Goal: Information Seeking & Learning: Learn about a topic

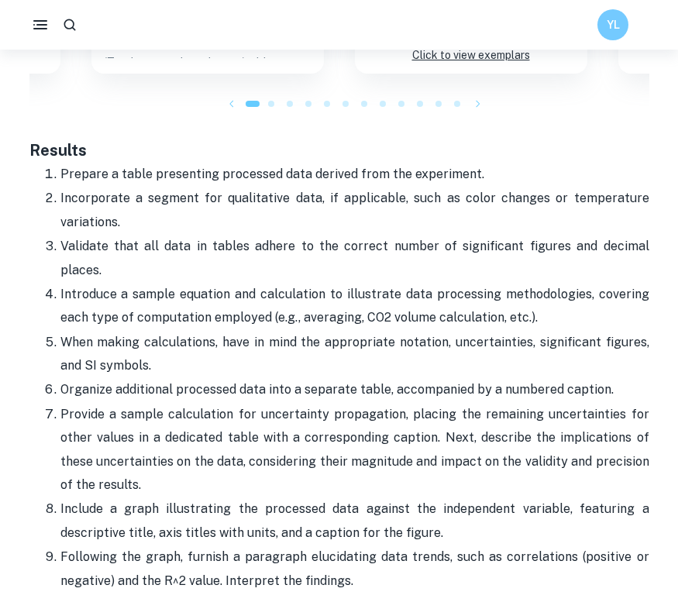
scroll to position [2792, 0]
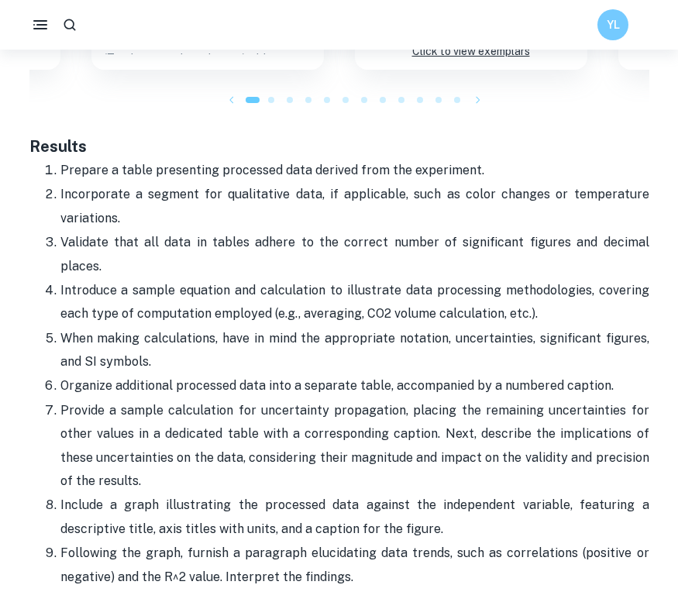
click at [250, 159] on p "Prepare a table presenting processed data derived from the experiment." at bounding box center [354, 170] width 589 height 23
drag, startPoint x: 33, startPoint y: 100, endPoint x: 362, endPoint y: 475, distance: 498.9
drag, startPoint x: 671, startPoint y: 388, endPoint x: 438, endPoint y: 304, distance: 246.9
click at [438, 374] on p "Organize additional processed data into a separate table, accompanied by a numb…" at bounding box center [354, 385] width 589 height 23
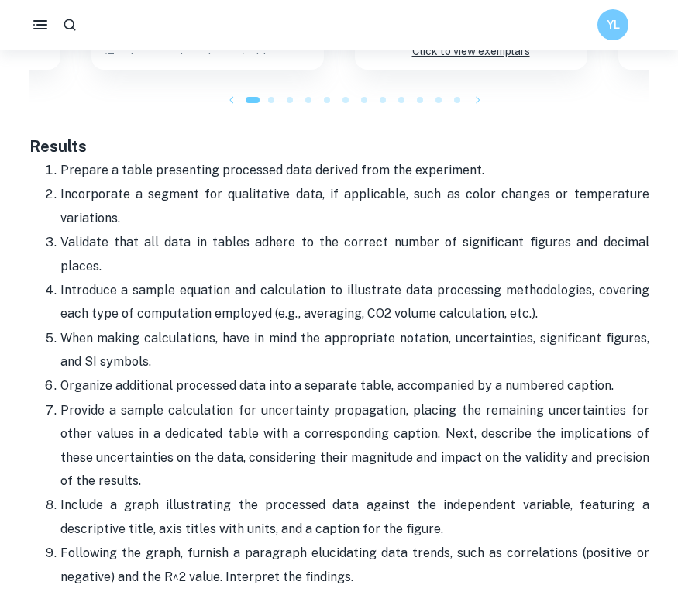
click at [441, 183] on p "Incorporate a segment for qualitative data, if applicable, such as color change…" at bounding box center [354, 206] width 589 height 47
click at [436, 374] on p "Organize additional processed data into a separate table, accompanied by a numb…" at bounding box center [354, 385] width 589 height 23
click at [277, 415] on p "Provide a sample calculation for uncertainty propagation, placing the remaining…" at bounding box center [354, 446] width 589 height 94
click at [269, 279] on p "Introduce a sample equation and calculation to illustrate data processing metho…" at bounding box center [354, 302] width 589 height 47
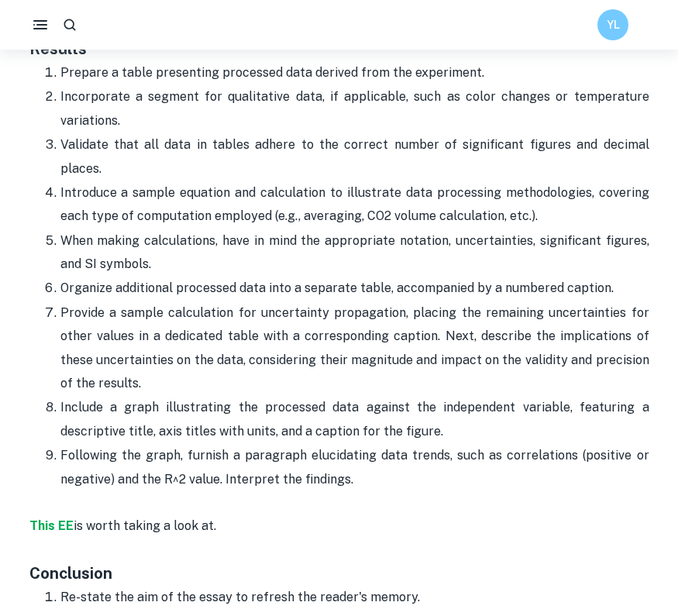
scroll to position [2891, 0]
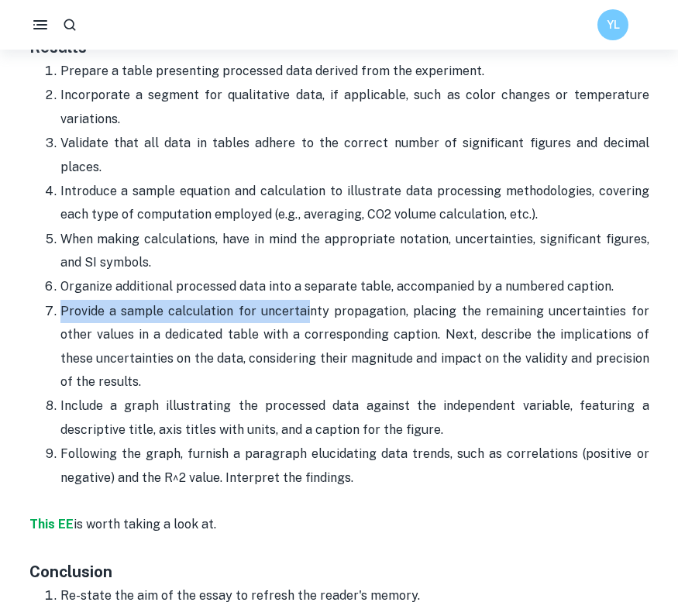
click at [297, 224] on ol "Prepare a table presenting processed data derived from the experiment. Incorpor…" at bounding box center [339, 274] width 620 height 431
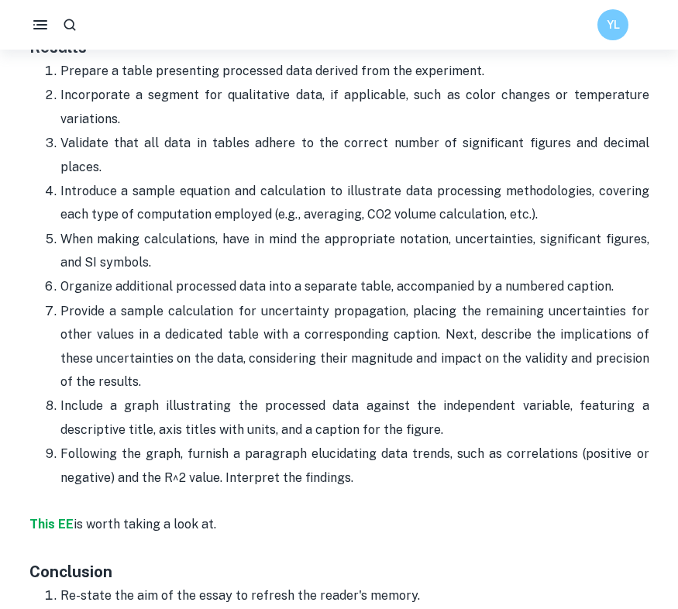
click at [318, 300] on p "Provide a sample calculation for uncertainty propagation, placing the remaining…" at bounding box center [354, 347] width 589 height 94
click at [287, 300] on p "Provide a sample calculation for uncertainty propagation, placing the remaining…" at bounding box center [354, 347] width 589 height 94
click at [136, 275] on p "Organize additional processed data into a separate table, accompanied by a numb…" at bounding box center [354, 286] width 589 height 23
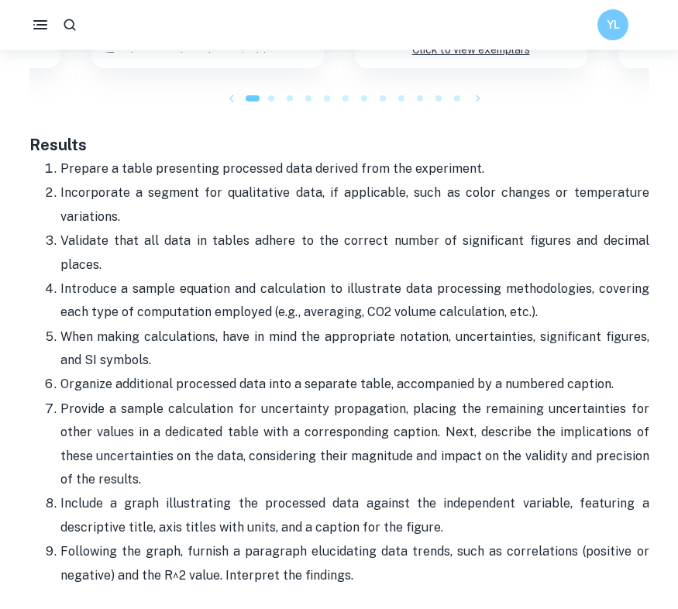
scroll to position [2792, 0]
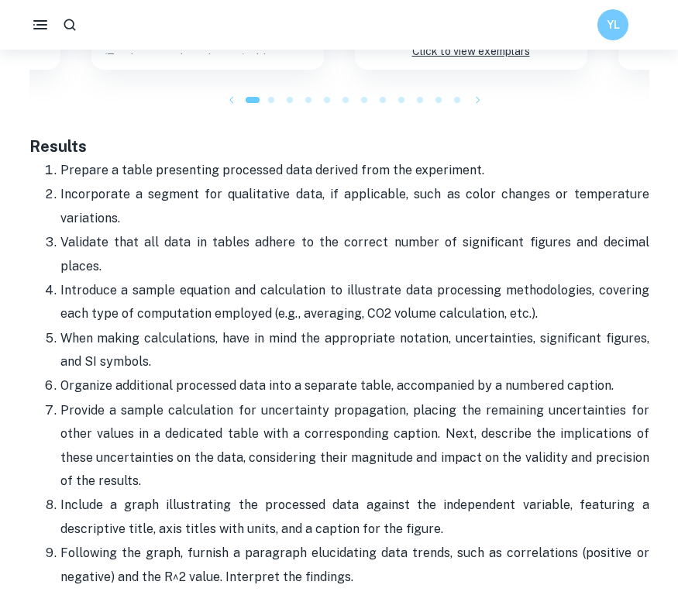
click at [165, 159] on p "Prepare a table presenting processed data derived from the experiment." at bounding box center [354, 170] width 589 height 23
click at [62, 183] on p "Incorporate a segment for qualitative data, if applicable, such as color change…" at bounding box center [354, 206] width 589 height 47
click at [329, 183] on p "Incorporate a segment for qualitative data, if applicable, such as color change…" at bounding box center [354, 206] width 589 height 47
click at [313, 159] on p "Prepare a table presenting processed data derived from the experiment." at bounding box center [354, 170] width 589 height 23
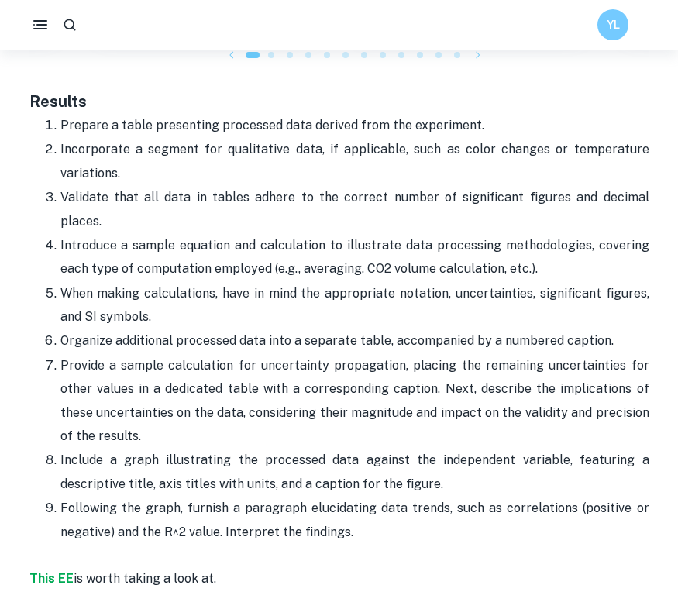
scroll to position [2837, 0]
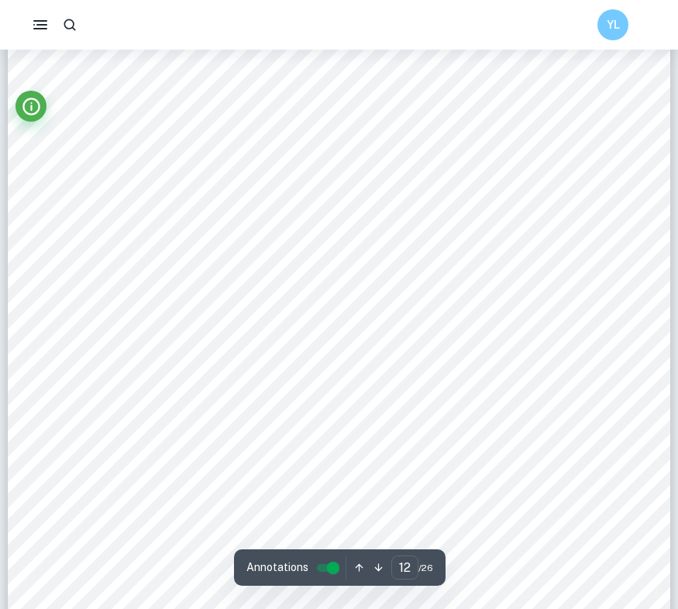
scroll to position [10803, 1]
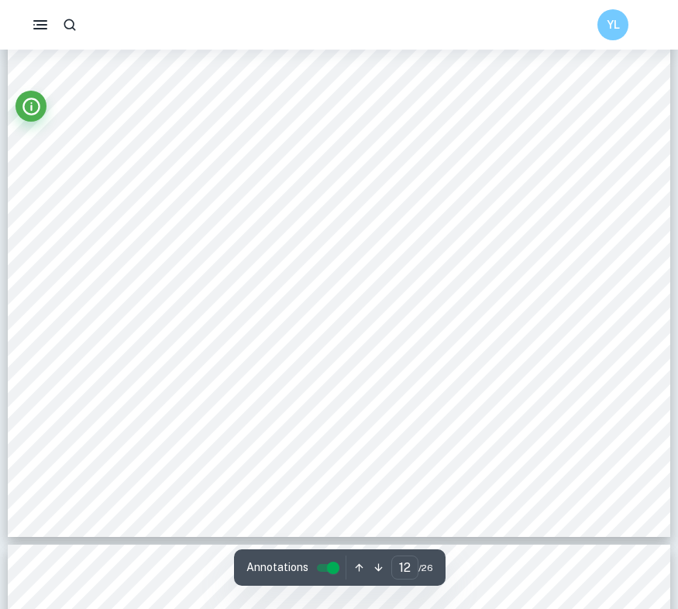
type input "13"
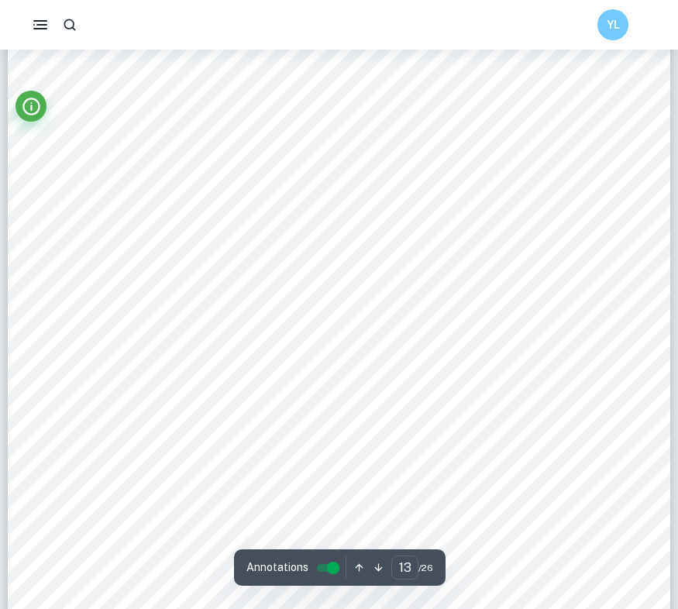
scroll to position [11564, 0]
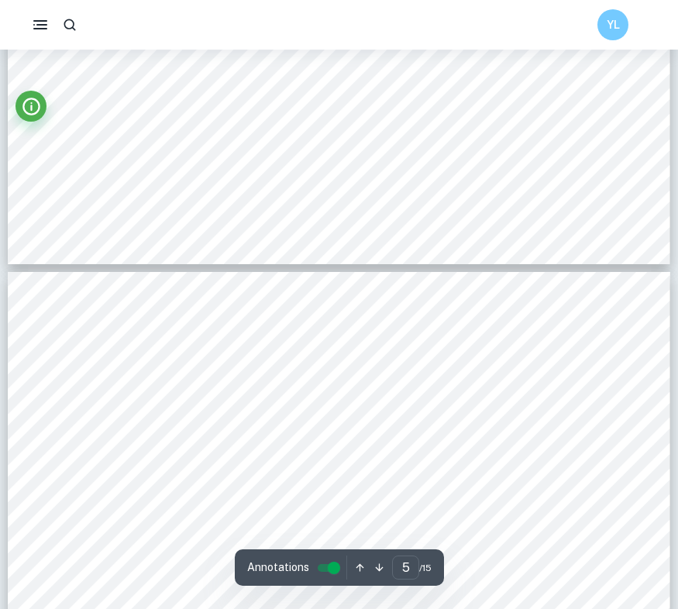
scroll to position [3656, 0]
